Goal: Information Seeking & Learning: Understand process/instructions

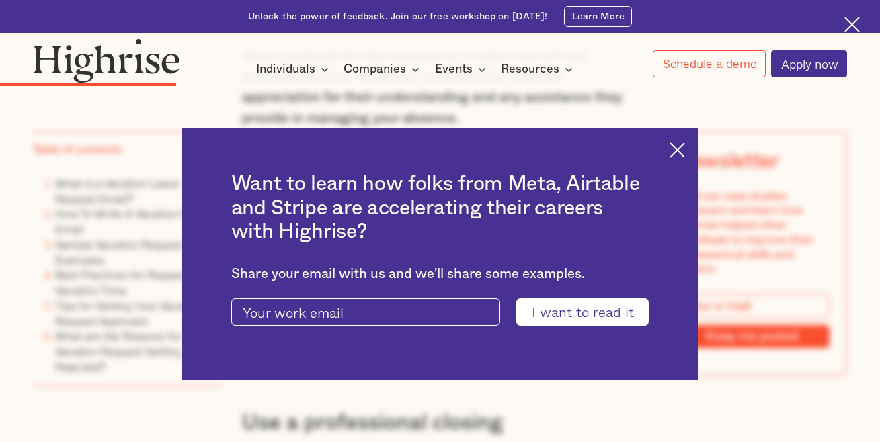
scroll to position [3226, 0]
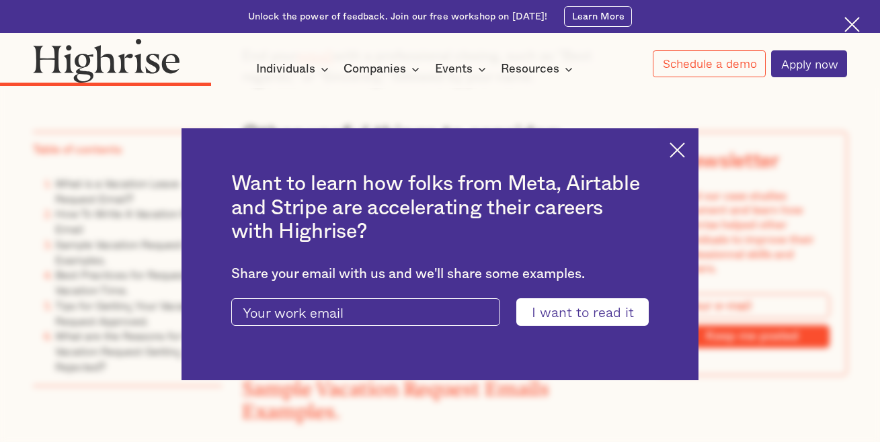
click at [684, 147] on img at bounding box center [676, 149] width 15 height 15
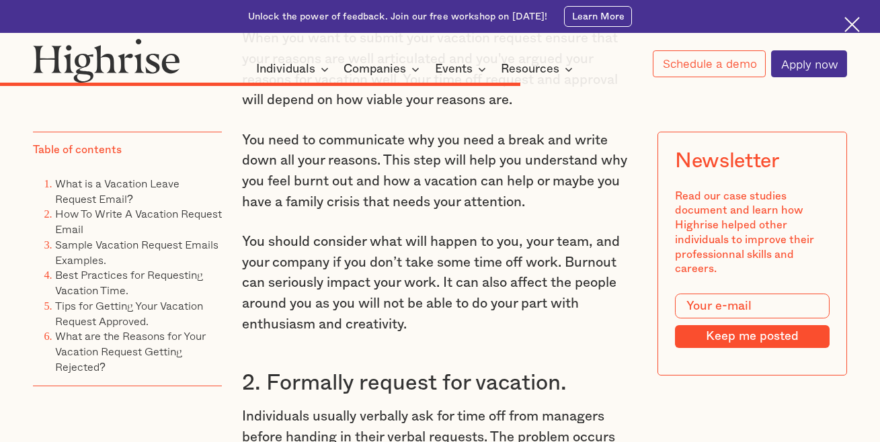
scroll to position [6923, 0]
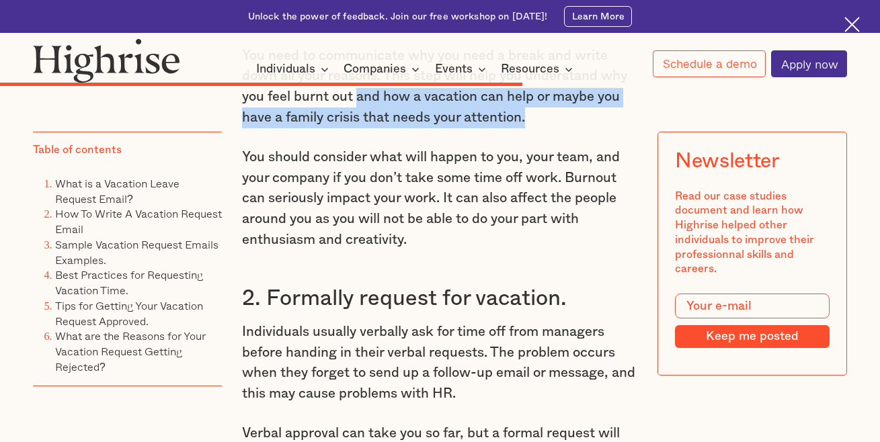
drag, startPoint x: 356, startPoint y: 181, endPoint x: 568, endPoint y: 218, distance: 215.5
click at [568, 128] on p "You need to communicate why you need a break and write down all your reasons. T…" at bounding box center [439, 87] width 395 height 83
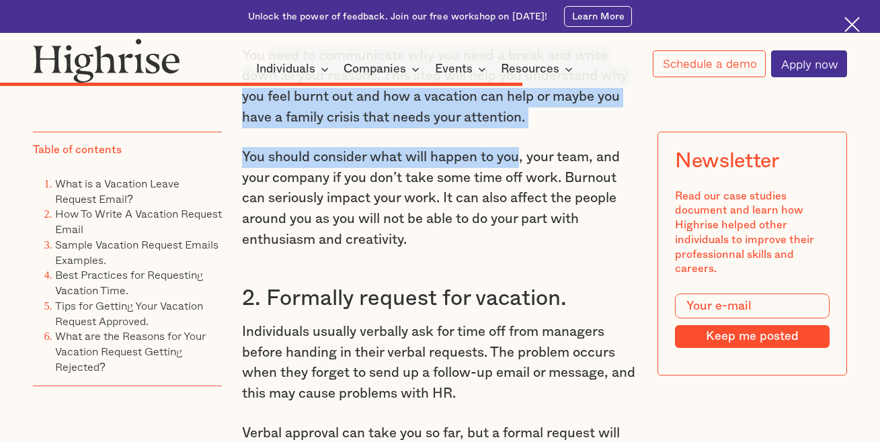
drag, startPoint x: 520, startPoint y: 222, endPoint x: 265, endPoint y: 149, distance: 264.9
click at [424, 128] on p "You need to communicate why you need a break and write down all your reasons. T…" at bounding box center [439, 87] width 395 height 83
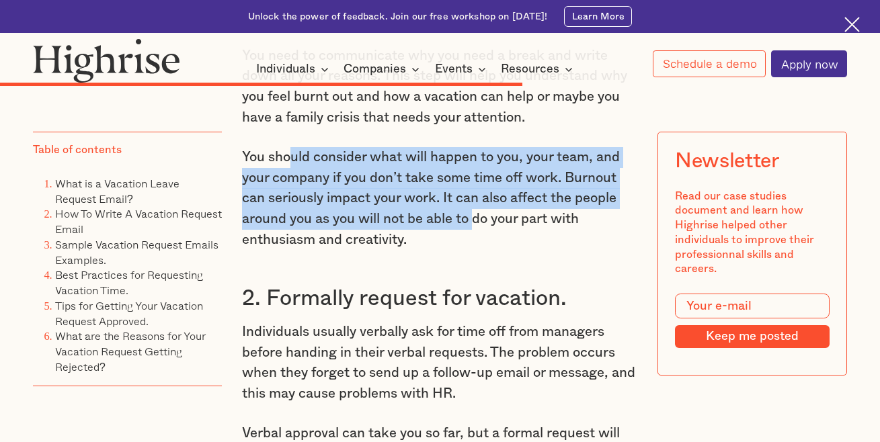
drag, startPoint x: 291, startPoint y: 239, endPoint x: 477, endPoint y: 321, distance: 202.8
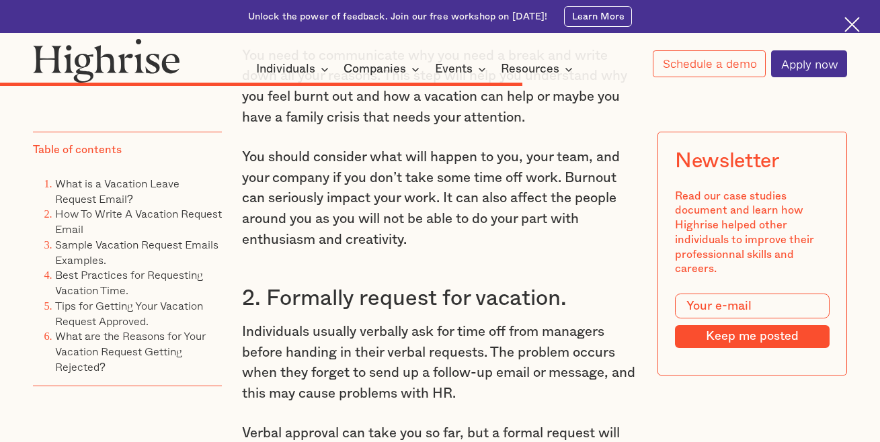
click at [482, 250] on p "You should consider what will happen to you, your team, and your company if you…" at bounding box center [439, 198] width 395 height 103
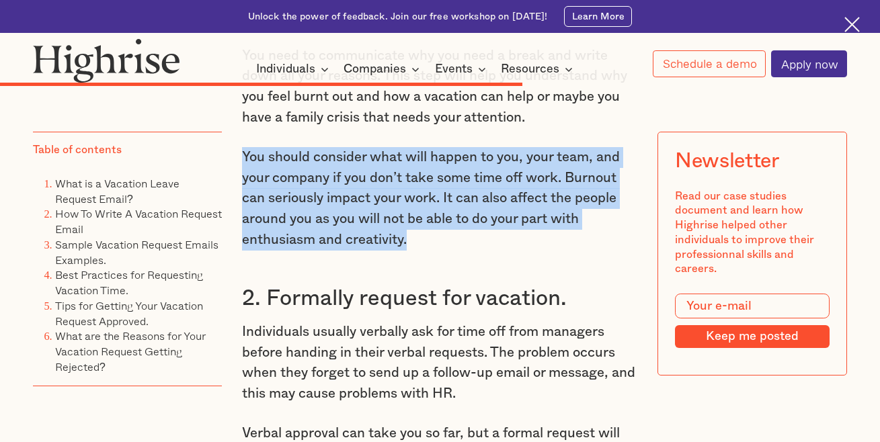
drag, startPoint x: 423, startPoint y: 336, endPoint x: 235, endPoint y: 241, distance: 211.0
click at [358, 250] on p "You should consider what will happen to you, your team, and your company if you…" at bounding box center [439, 198] width 395 height 103
drag, startPoint x: 239, startPoint y: 248, endPoint x: 453, endPoint y: 340, distance: 232.7
click at [453, 250] on p "You should consider what will happen to you, your team, and your company if you…" at bounding box center [439, 198] width 395 height 103
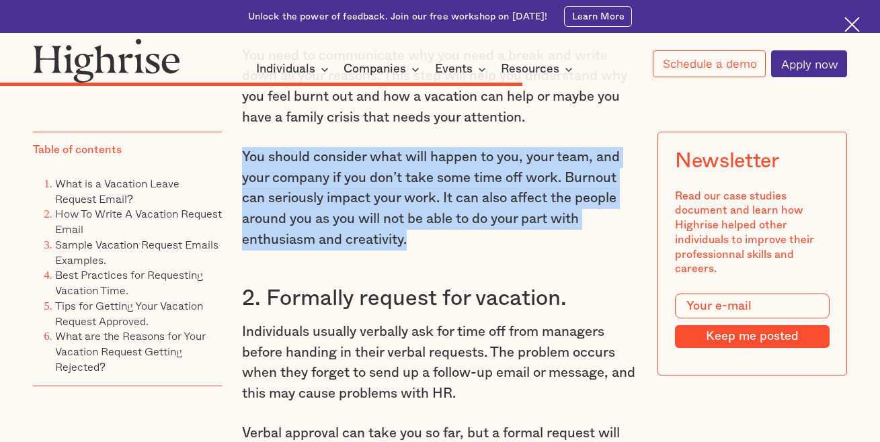
click at [458, 250] on p "You should consider what will happen to you, your team, and your company if you…" at bounding box center [439, 198] width 395 height 103
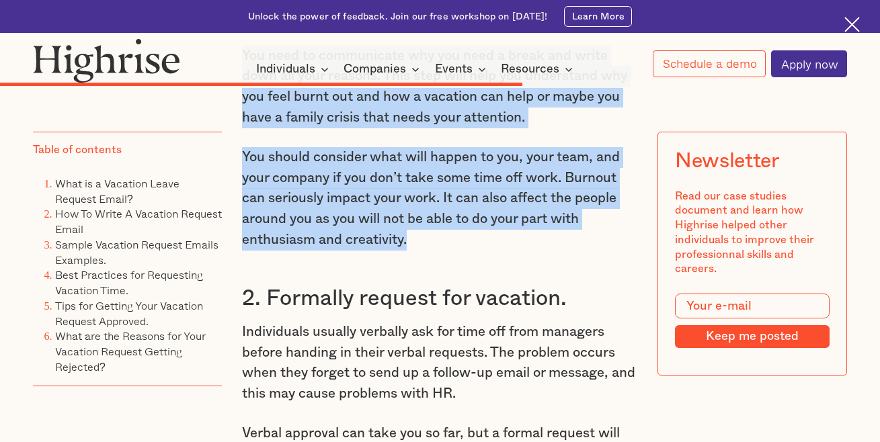
drag, startPoint x: 411, startPoint y: 333, endPoint x: 234, endPoint y: 145, distance: 258.2
click at [453, 128] on p "You need to communicate why you need a break and write down all your reasons. T…" at bounding box center [439, 87] width 395 height 83
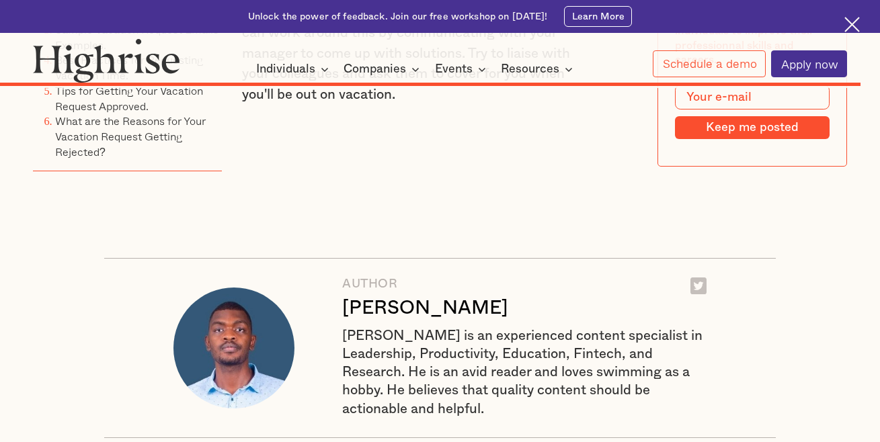
scroll to position [10889, 0]
